Goal: Check status: Check status

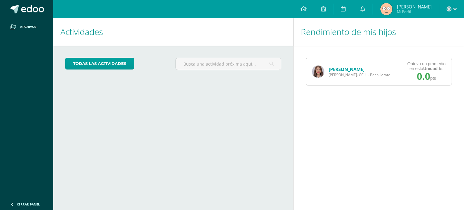
click at [323, 68] on img at bounding box center [318, 72] width 12 height 12
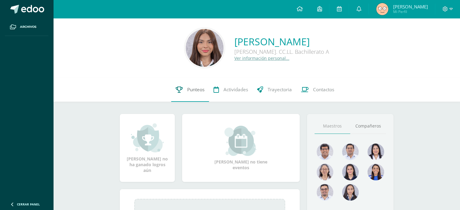
click at [198, 89] on span "Punteos" at bounding box center [195, 89] width 17 height 6
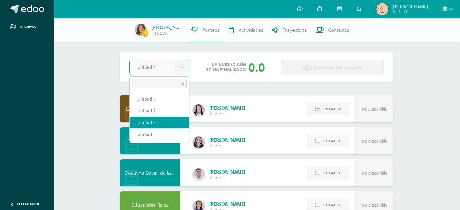
select select "Unidad 3"
